Goal: Task Accomplishment & Management: Manage account settings

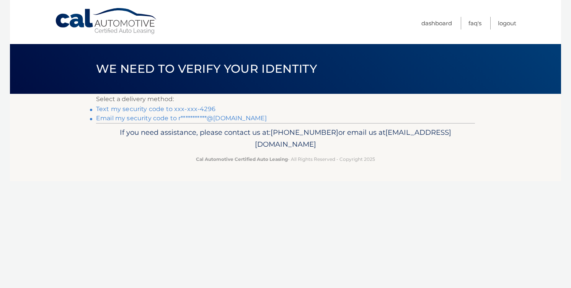
click at [209, 117] on link "**********" at bounding box center [181, 117] width 171 height 7
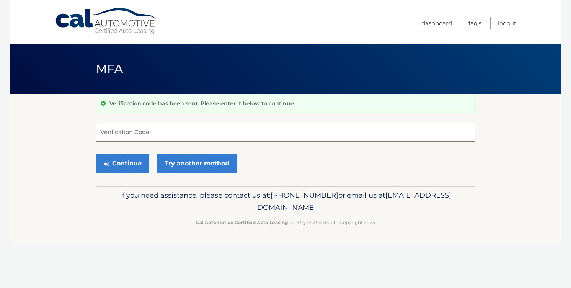
click at [155, 137] on input "Verification Code" at bounding box center [285, 131] width 379 height 19
click at [269, 130] on input "Verification Code" at bounding box center [285, 131] width 379 height 19
type input "195903"
click at [121, 162] on button "Continue" at bounding box center [122, 163] width 53 height 19
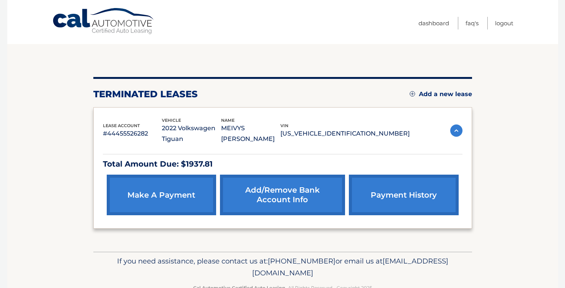
scroll to position [73, 0]
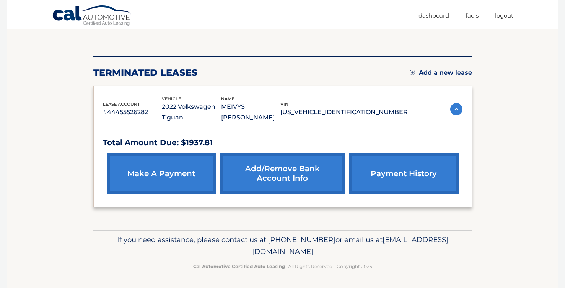
click at [454, 108] on img at bounding box center [456, 109] width 12 height 12
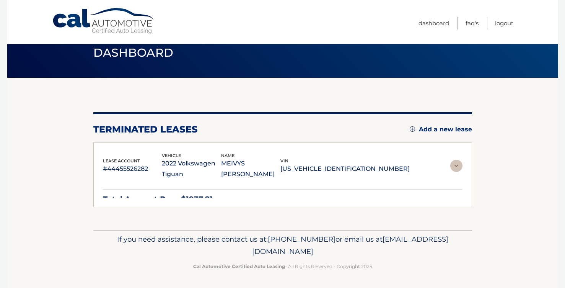
scroll to position [0, 0]
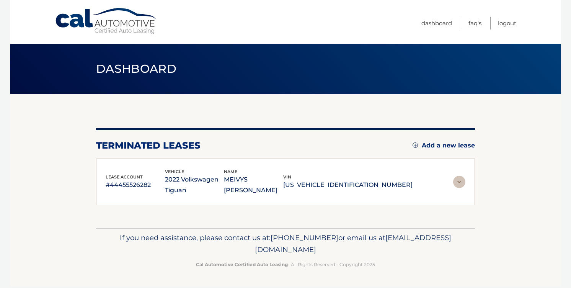
click at [459, 183] on img at bounding box center [459, 182] width 12 height 12
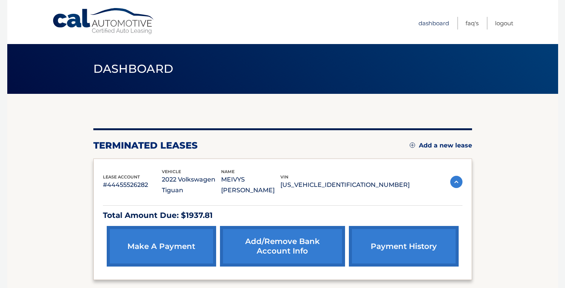
click at [439, 26] on link "Dashboard" at bounding box center [433, 23] width 31 height 13
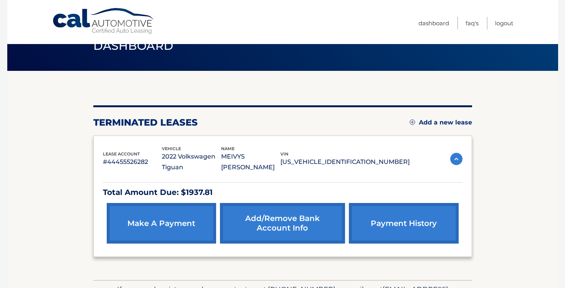
scroll to position [28, 0]
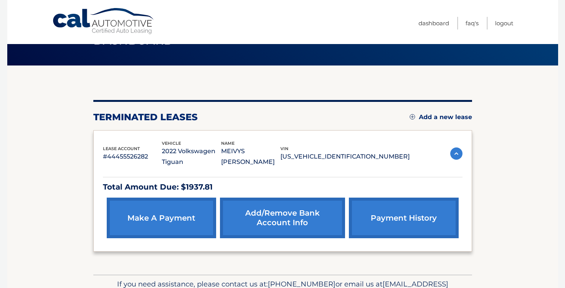
click at [457, 153] on img at bounding box center [456, 153] width 12 height 12
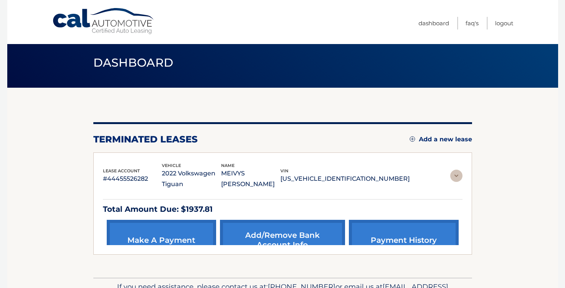
scroll to position [0, 0]
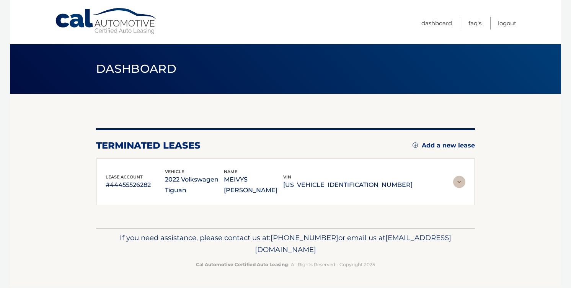
click at [453, 186] on img at bounding box center [459, 182] width 12 height 12
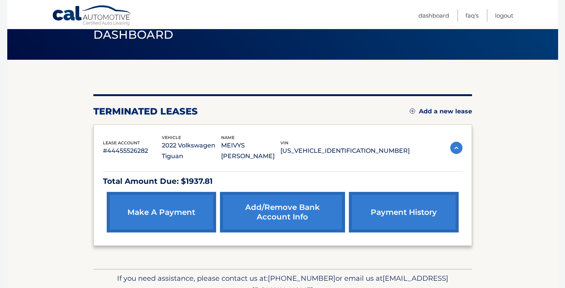
scroll to position [73, 0]
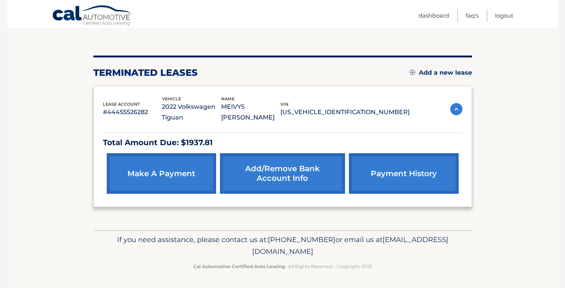
click at [350, 109] on p "[US_VEHICLE_IDENTIFICATION_NUMBER]" at bounding box center [344, 112] width 129 height 11
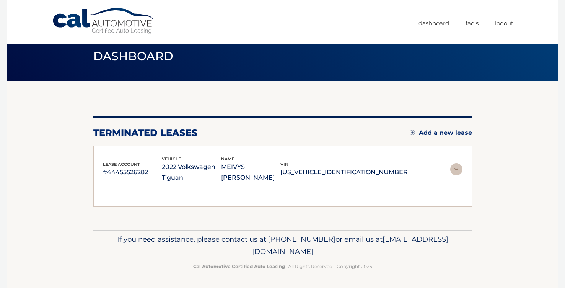
scroll to position [0, 0]
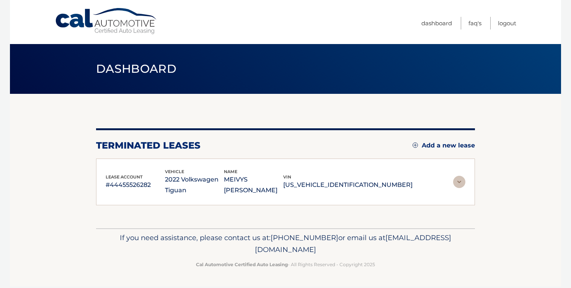
click at [224, 177] on p "2022 Volkswagen Tiguan" at bounding box center [194, 184] width 59 height 21
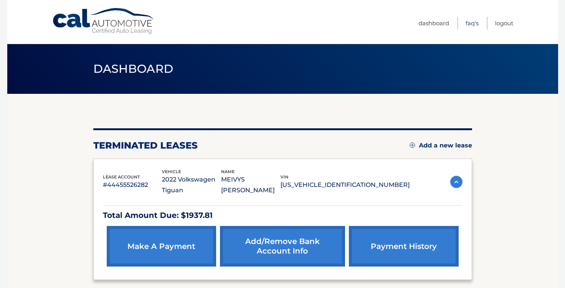
click at [472, 23] on link "FAQ's" at bounding box center [471, 23] width 13 height 13
